Goal: Task Accomplishment & Management: Manage account settings

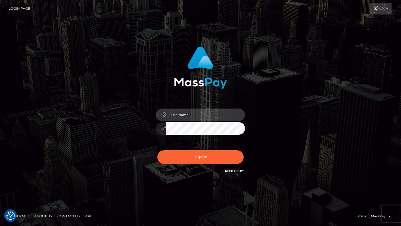
click at [188, 113] on input "text" at bounding box center [205, 115] width 79 height 13
type input "plexosmusic@gmail.com"
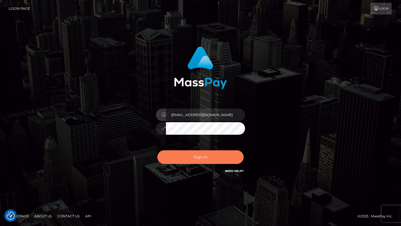
click at [195, 152] on button "Sign in" at bounding box center [200, 157] width 86 height 14
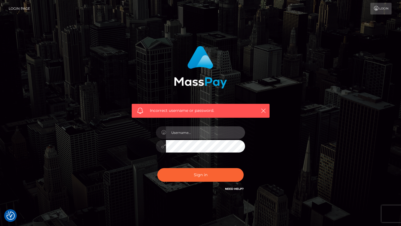
click at [191, 136] on input "text" at bounding box center [205, 132] width 79 height 13
type input "plexosmusic@gmail.com"
click at [101, 125] on div "Incorrect username or password. plexosmusic@gmail.com" at bounding box center [201, 122] width 318 height 160
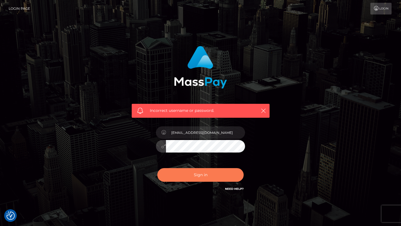
click at [176, 171] on button "Sign in" at bounding box center [200, 175] width 86 height 14
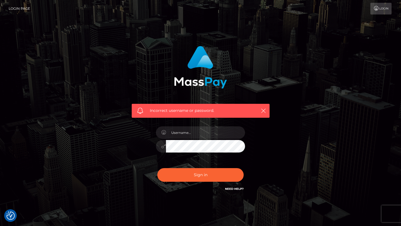
click at [267, 110] on div "Incorrect username or password." at bounding box center [201, 111] width 138 height 14
click at [266, 110] on button "button" at bounding box center [263, 110] width 7 height 7
click at [263, 111] on icon "button" at bounding box center [264, 111] width 6 height 6
